Goal: Task Accomplishment & Management: Use online tool/utility

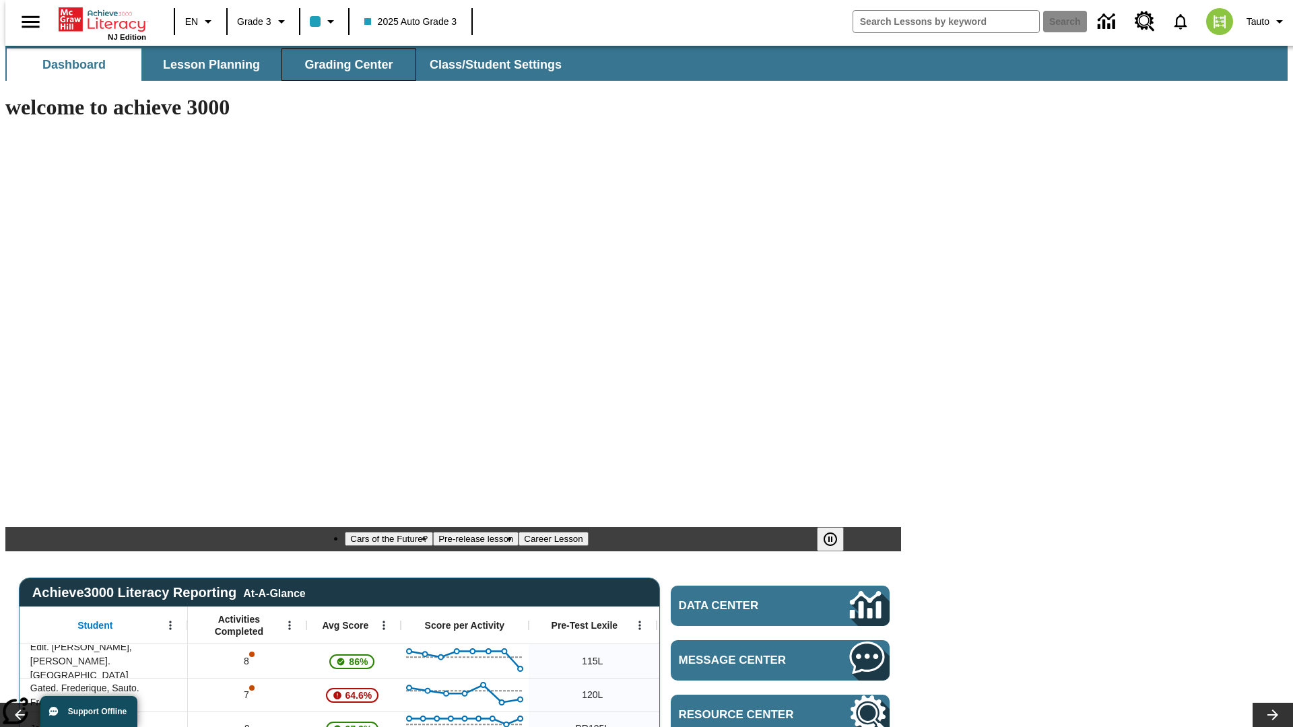
click at [344, 65] on span "Grading Center" at bounding box center [348, 64] width 88 height 15
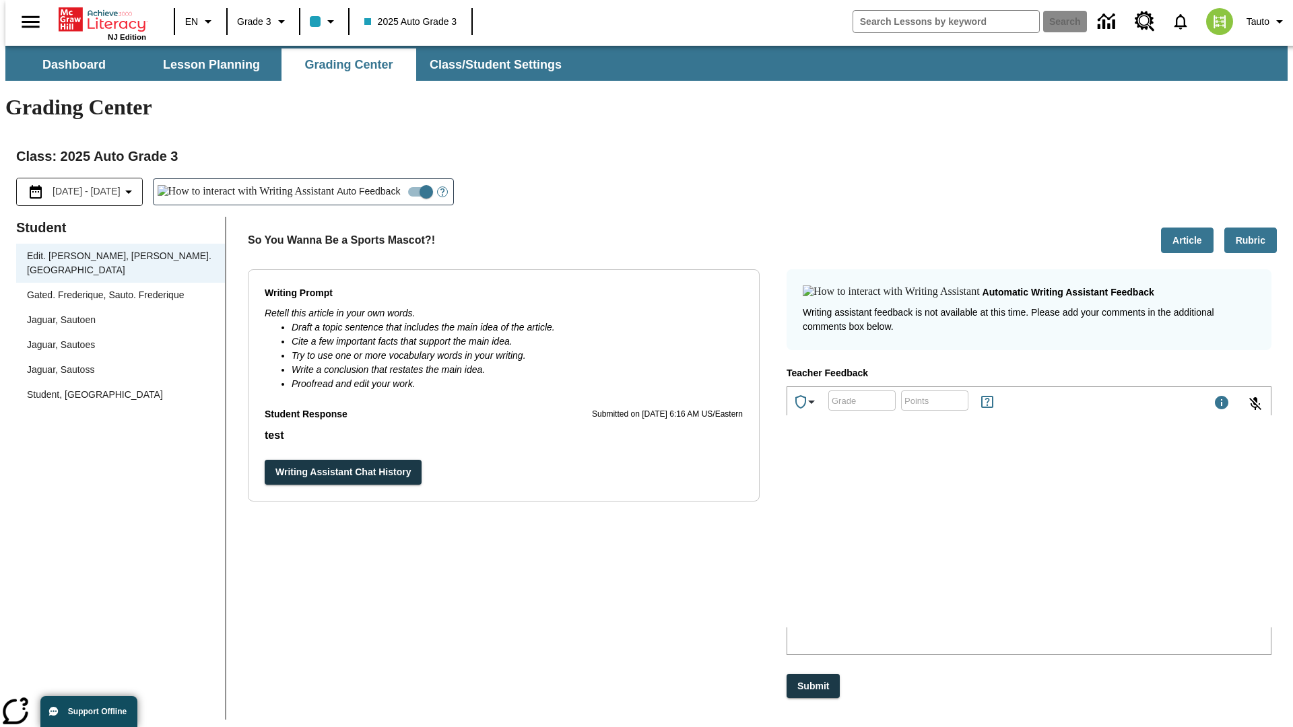
click at [116, 313] on div "Jaguar, Sautoen" at bounding box center [120, 320] width 187 height 14
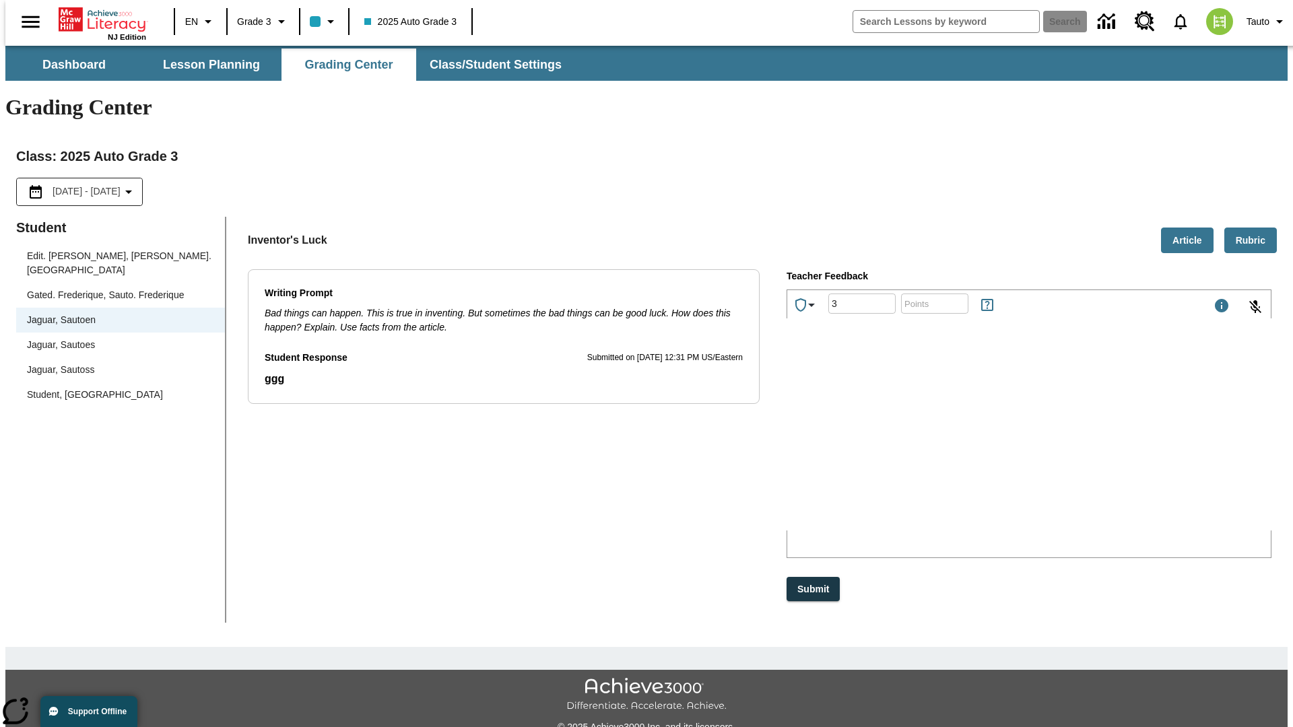
type input "3"
type input "10"
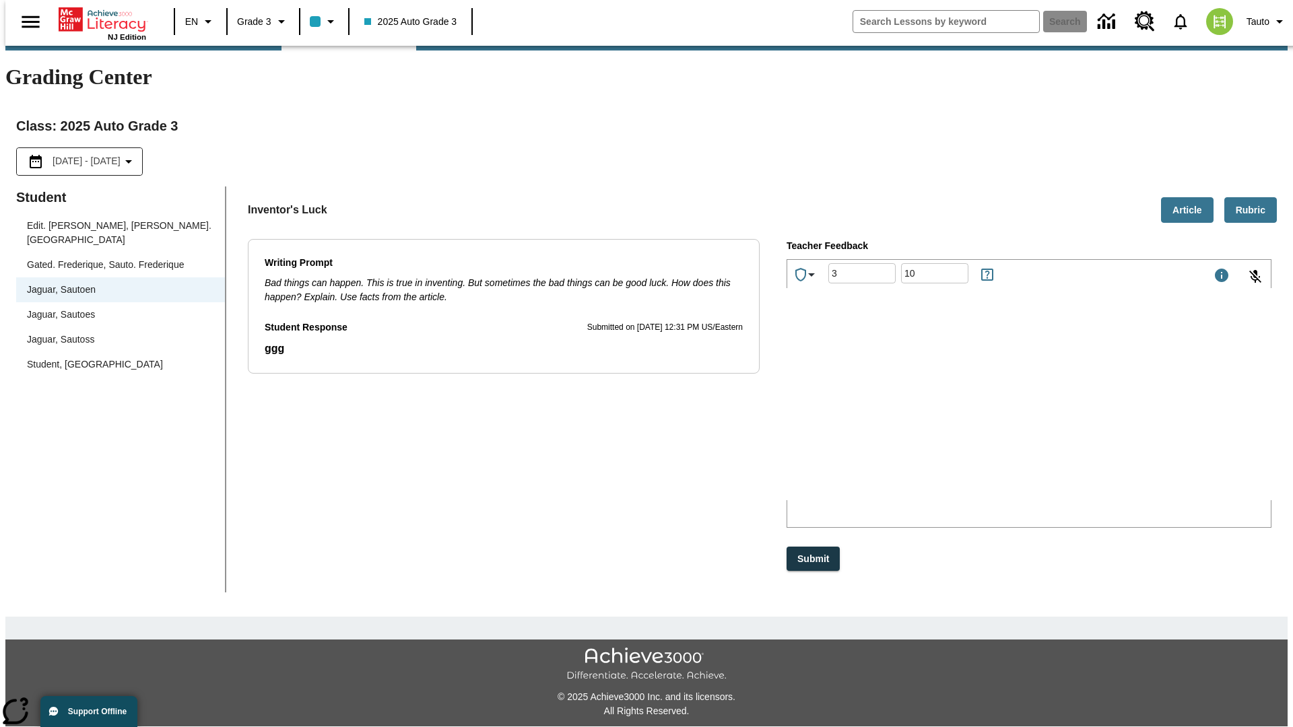
click at [984, 414] on p "Type your response here." at bounding box center [888, 412] width 191 height 12
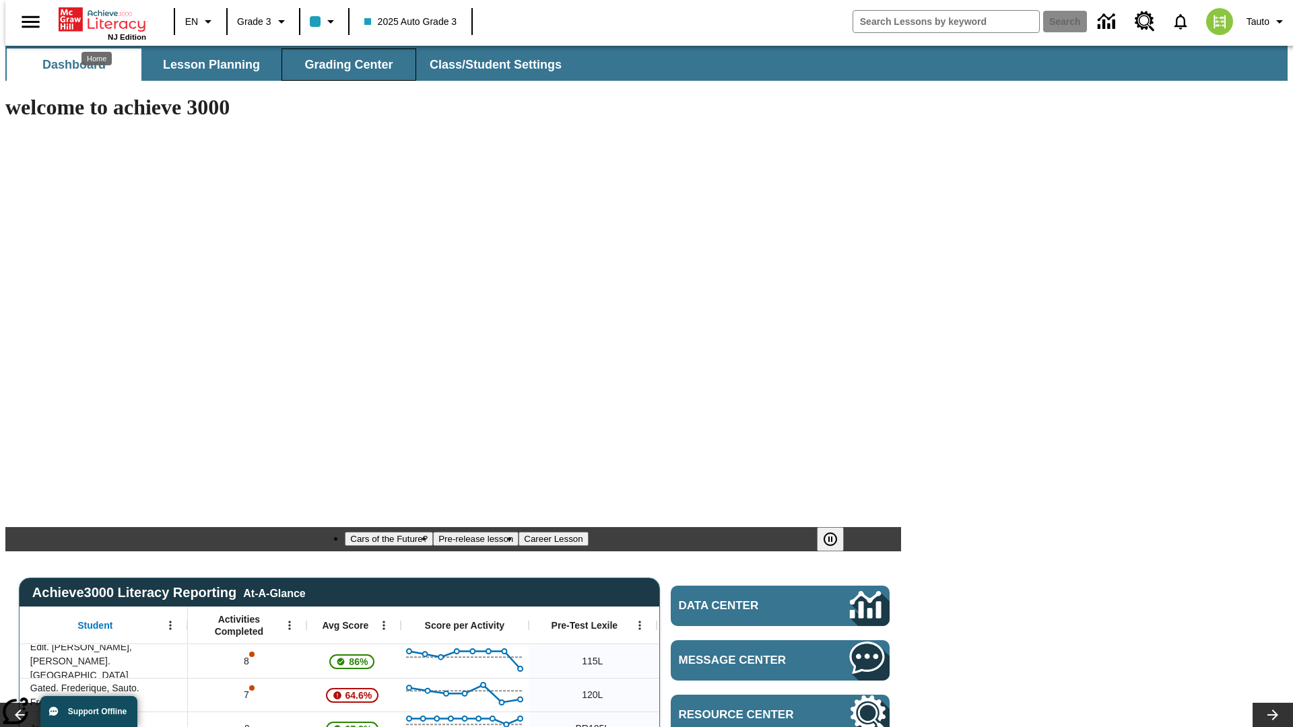
click at [344, 65] on span "Grading Center" at bounding box center [348, 64] width 88 height 15
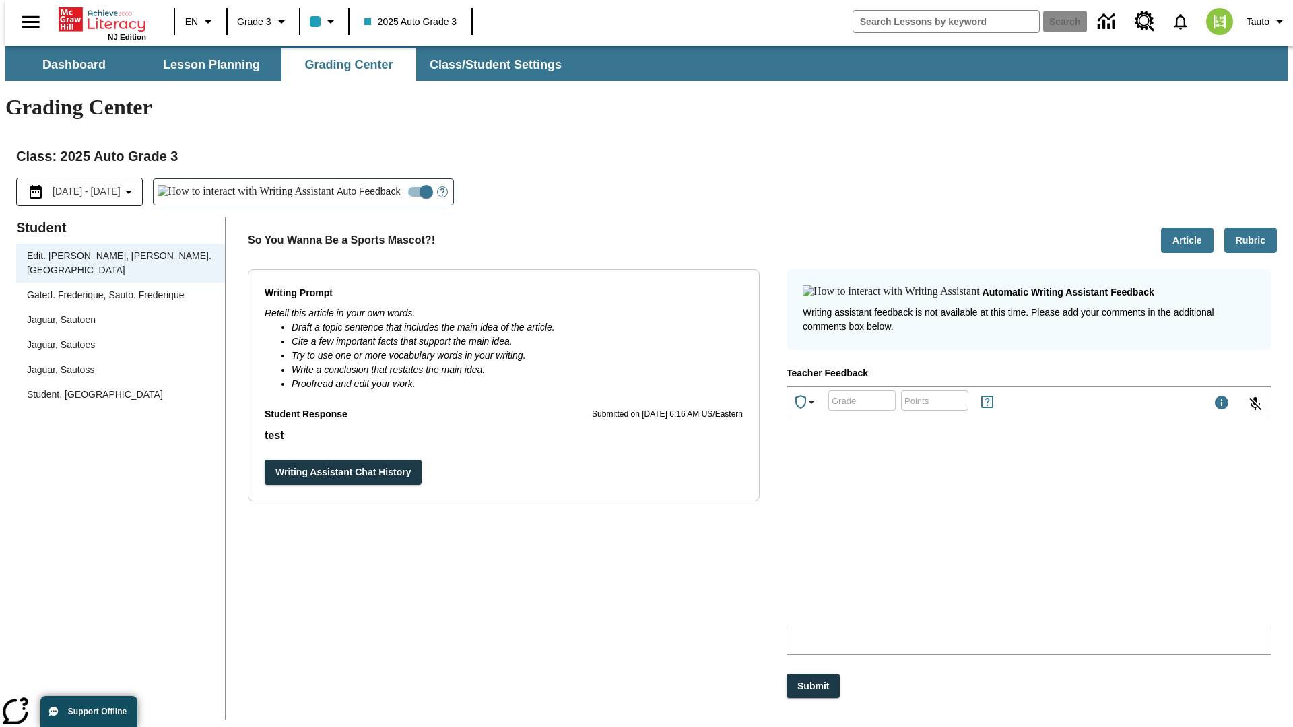
click at [116, 313] on div "Jaguar, Sautoen" at bounding box center [120, 320] width 187 height 14
